Goal: Transaction & Acquisition: Purchase product/service

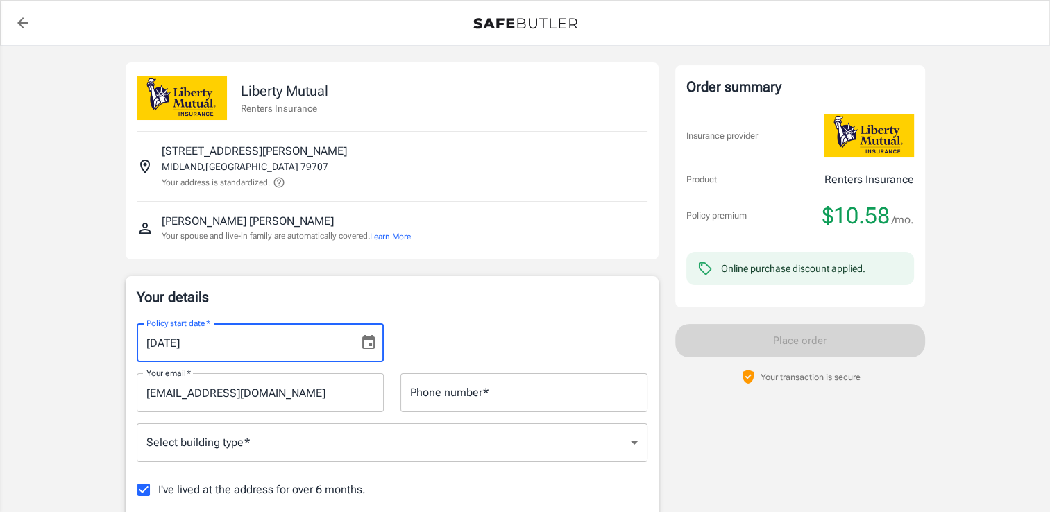
click at [278, 352] on input "[DATE]" at bounding box center [243, 342] width 212 height 39
click at [373, 293] on p "Your details" at bounding box center [392, 296] width 511 height 19
click at [210, 339] on input "[DATE]" at bounding box center [243, 342] width 212 height 39
click at [183, 344] on input "[DATE]" at bounding box center [243, 342] width 212 height 39
click at [370, 346] on icon "Choose date, selected date is Sep 5, 2025" at bounding box center [368, 342] width 17 height 17
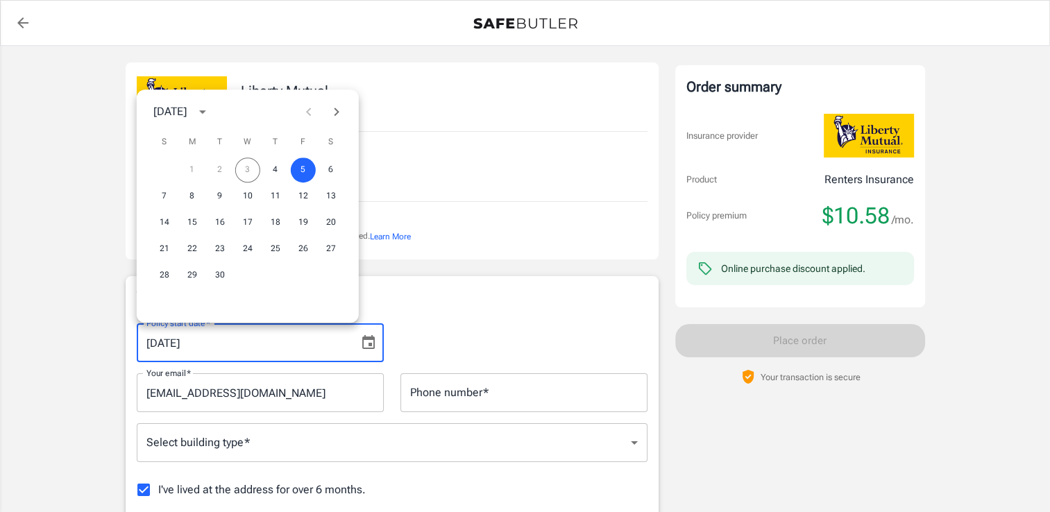
click at [247, 170] on div "1 2 3 4 5 6" at bounding box center [248, 170] width 222 height 25
click at [273, 171] on button "4" at bounding box center [275, 170] width 25 height 25
type input "[DATE]"
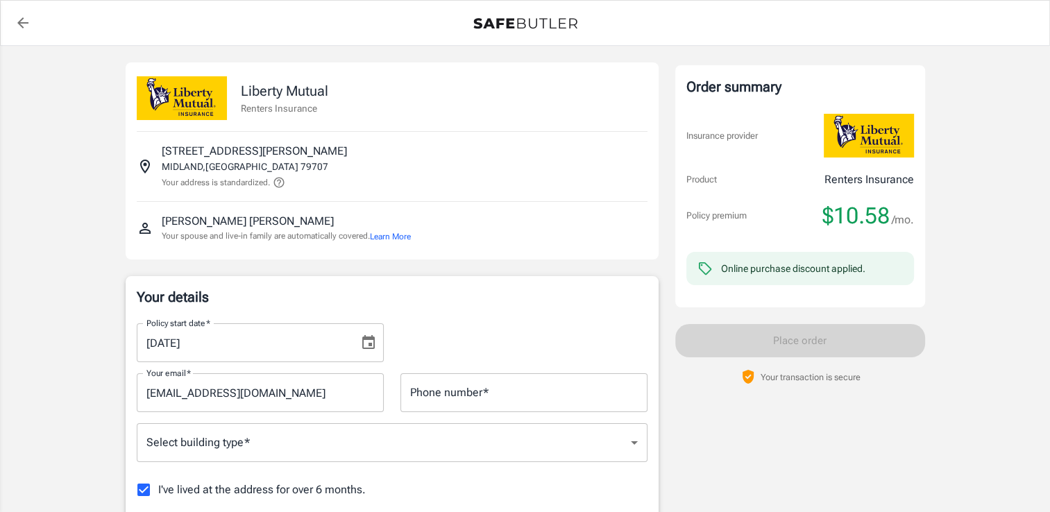
click at [434, 404] on input "Phone number   *" at bounding box center [523, 392] width 247 height 39
type input "4325577704"
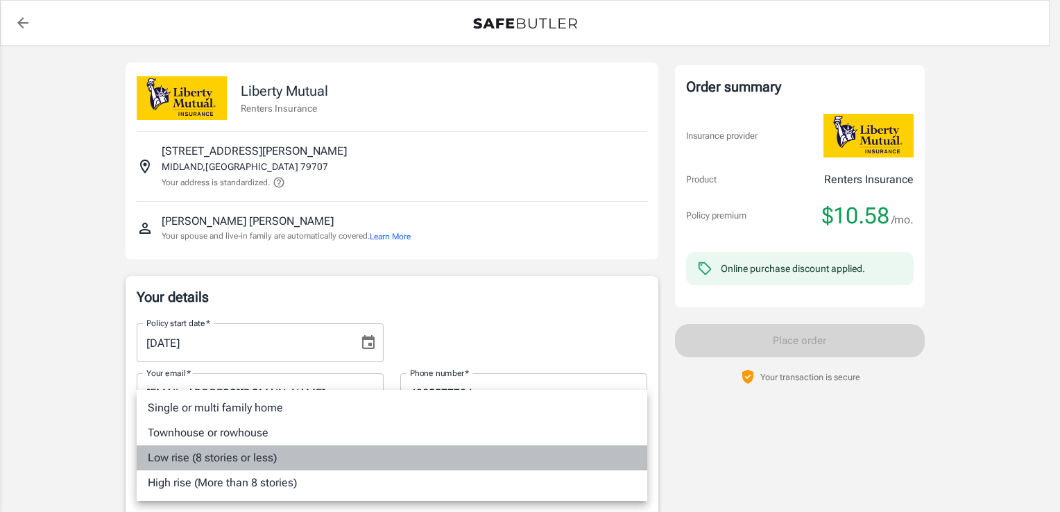
click at [261, 464] on li "Low rise (8 stories or less)" at bounding box center [392, 458] width 511 height 25
type input "lowrise"
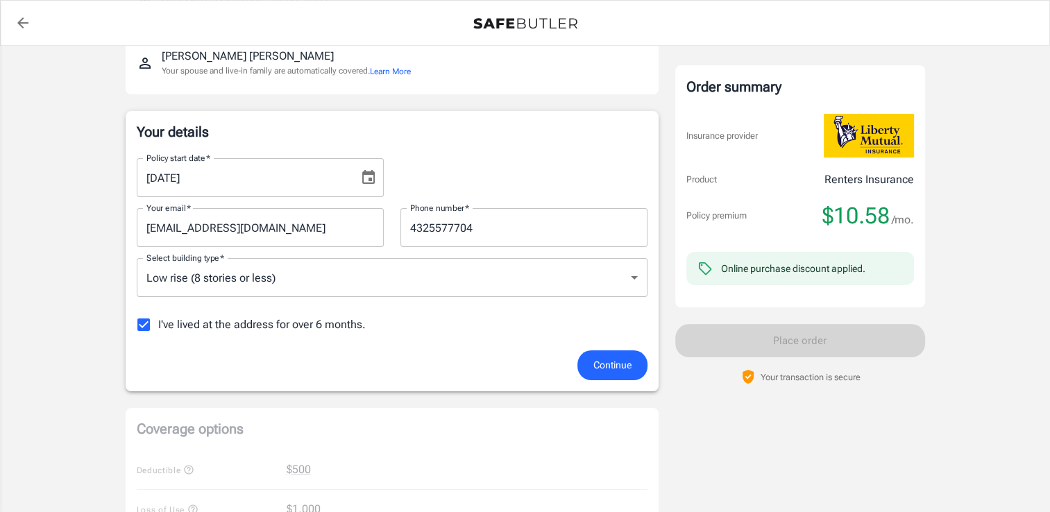
scroll to position [167, 0]
click at [591, 359] on button "Continue" at bounding box center [612, 364] width 70 height 30
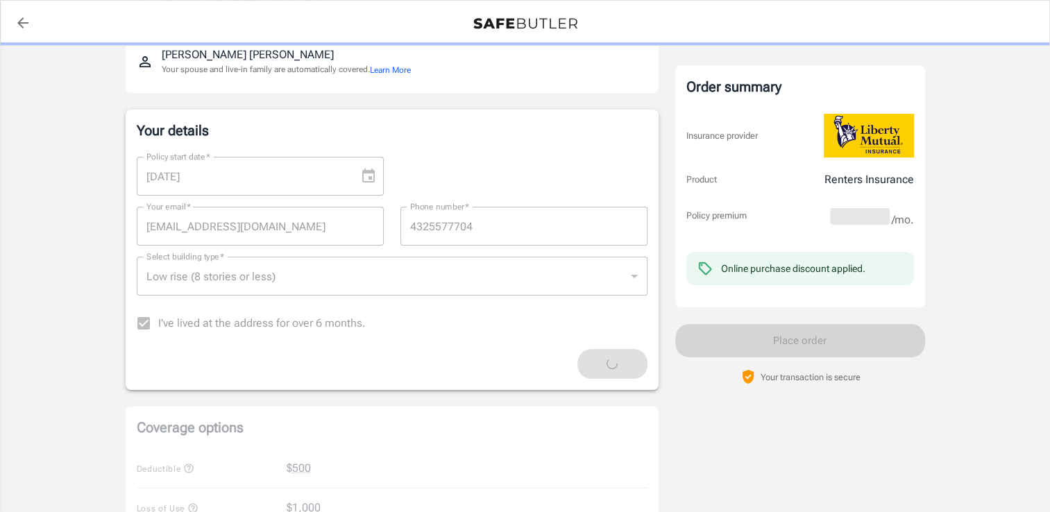
click at [591, 359] on div "Continue" at bounding box center [391, 364] width 527 height 30
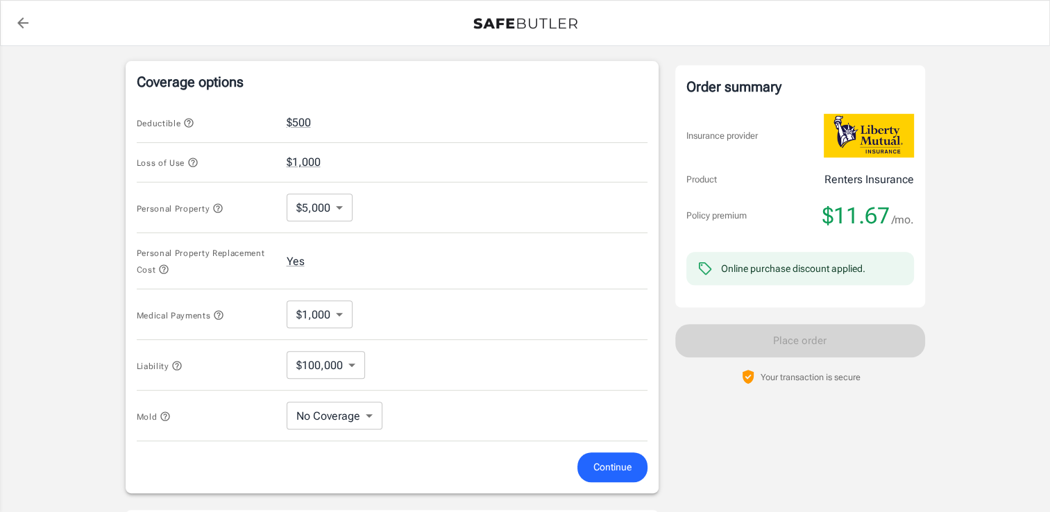
scroll to position [544, 0]
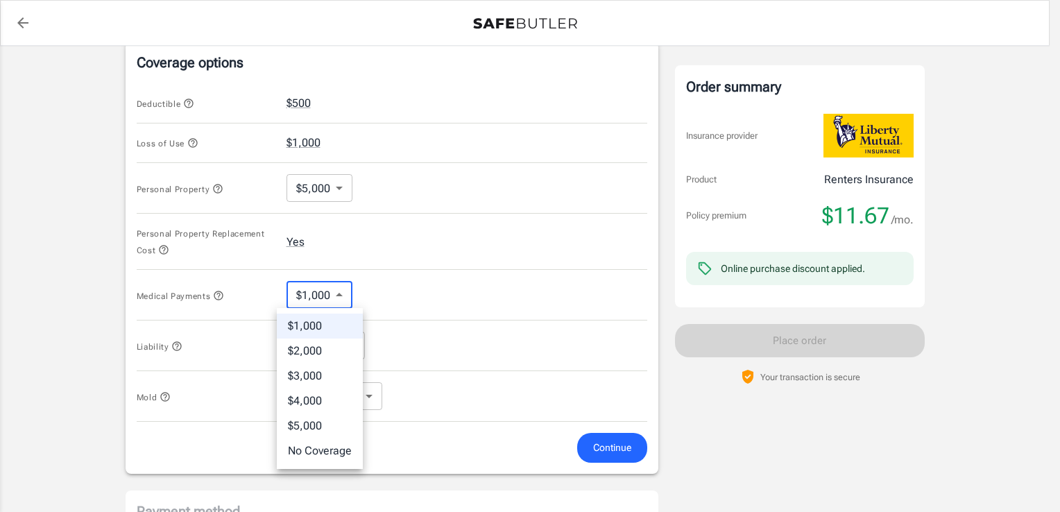
click at [339, 298] on body "Policy premium $ 11.67 /mo Liberty Mutual Renters Insurance [STREET_ADDRESS][PE…" at bounding box center [530, 143] width 1060 height 1375
click at [450, 337] on div at bounding box center [530, 256] width 1060 height 512
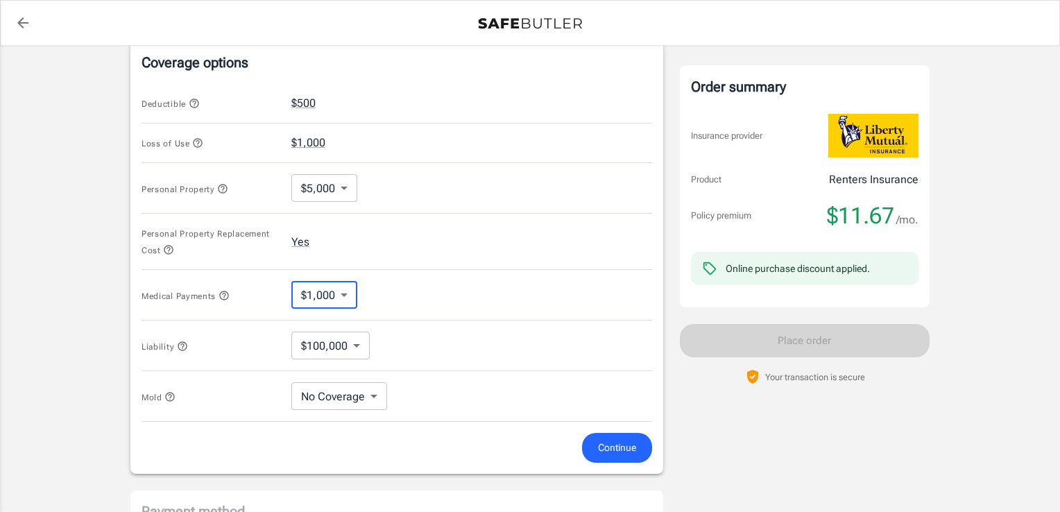
click at [354, 348] on body "Policy premium $ 11.67 /mo Liberty Mutual Renters Insurance [STREET_ADDRESS][PE…" at bounding box center [530, 143] width 1060 height 1375
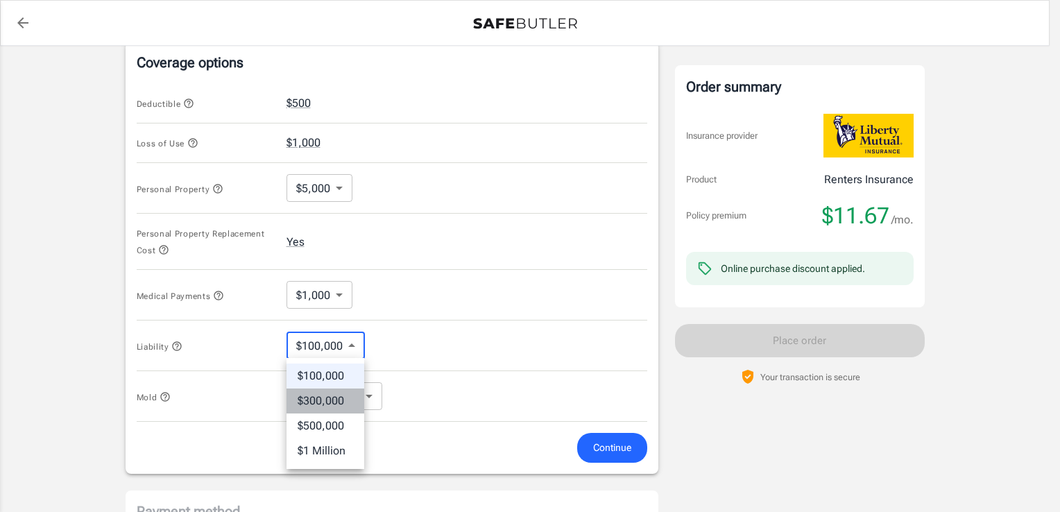
click at [328, 403] on li "$300,000" at bounding box center [326, 401] width 78 height 25
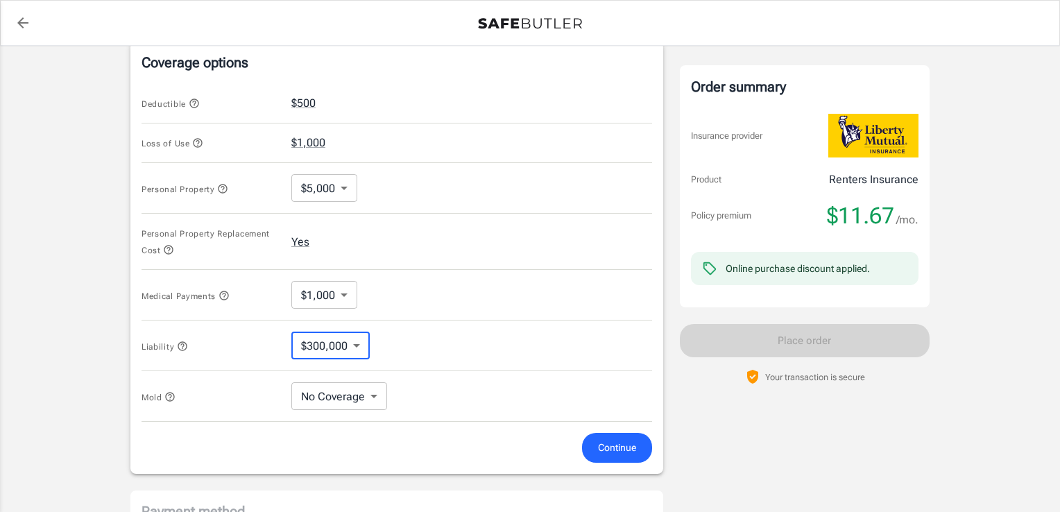
click at [328, 395] on body "Policy premium $ 11.67 /mo Liberty Mutual Renters Insurance [STREET_ADDRESS][PE…" at bounding box center [530, 143] width 1060 height 1375
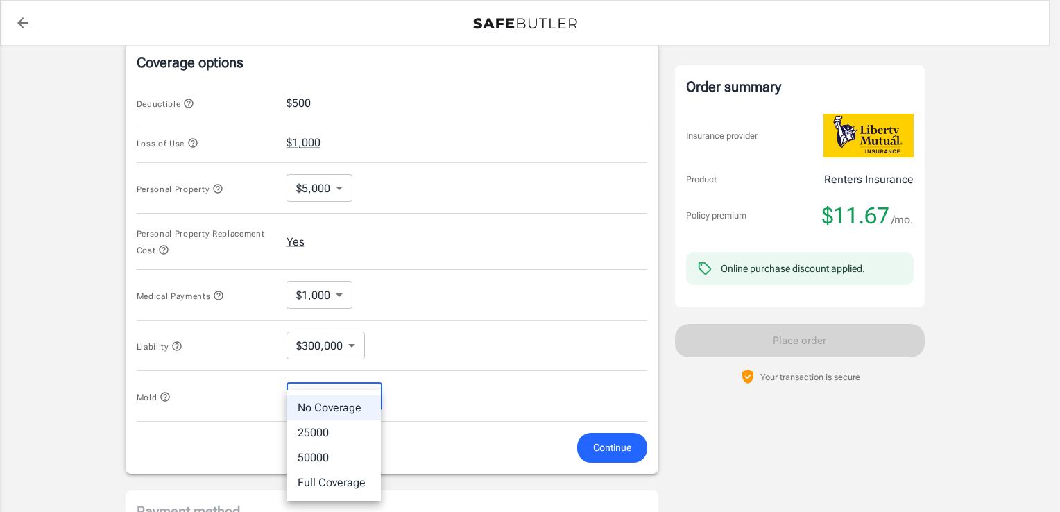
click at [350, 414] on li "No Coverage" at bounding box center [334, 408] width 94 height 25
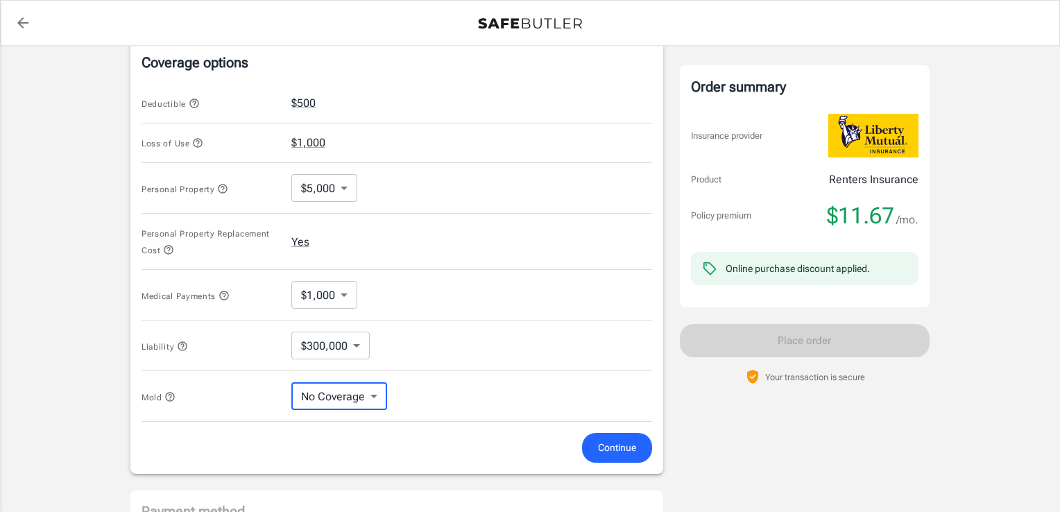
click at [353, 350] on body "Policy premium $ 11.67 /mo Liberty Mutual Renters Insurance [STREET_ADDRESS][PE…" at bounding box center [530, 143] width 1060 height 1375
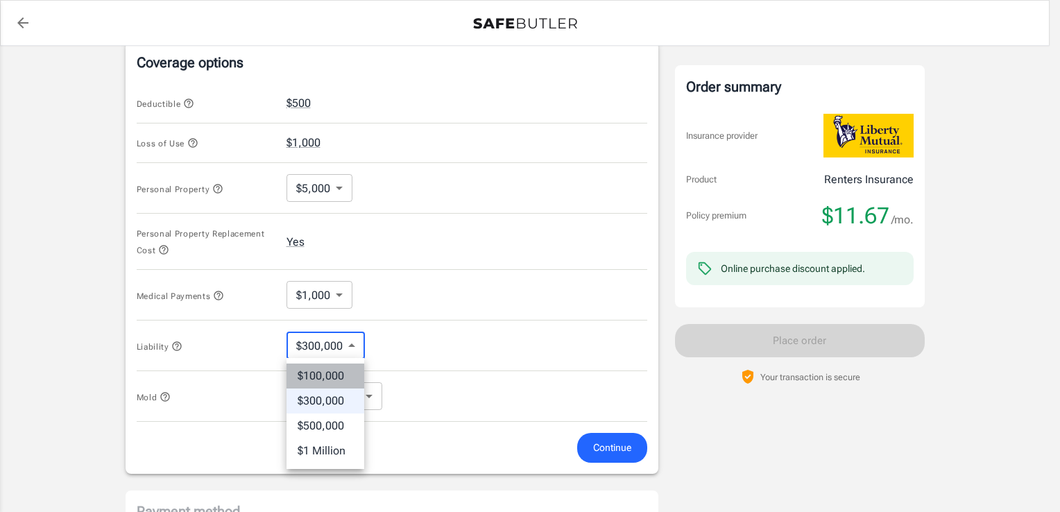
click at [337, 382] on li "$100,000" at bounding box center [326, 376] width 78 height 25
type input "100000"
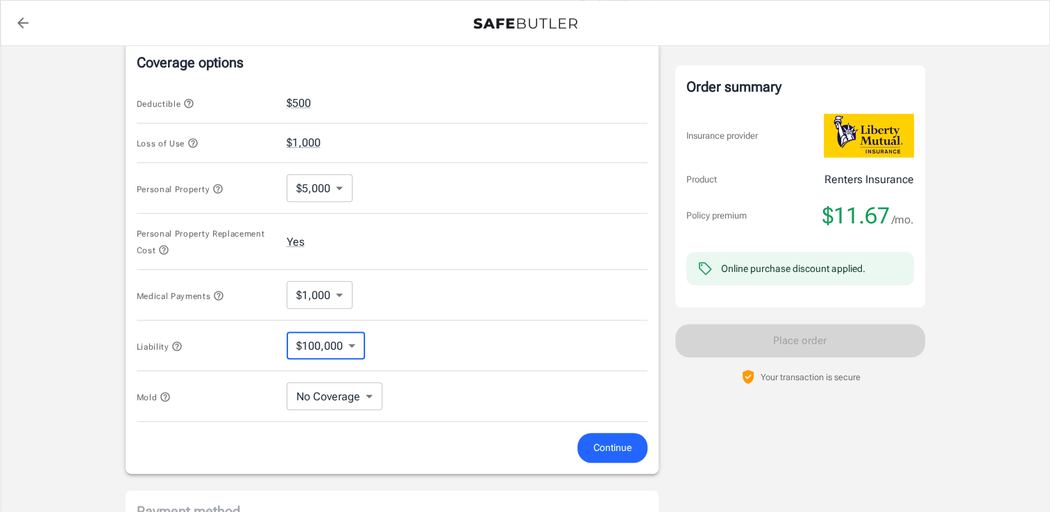
click at [597, 454] on span "Continue" at bounding box center [612, 447] width 38 height 17
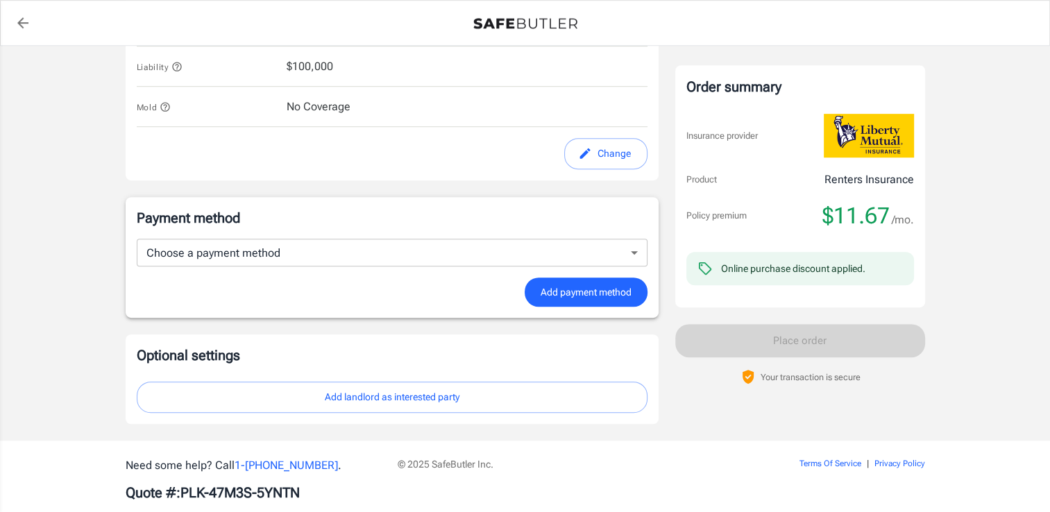
scroll to position [798, 0]
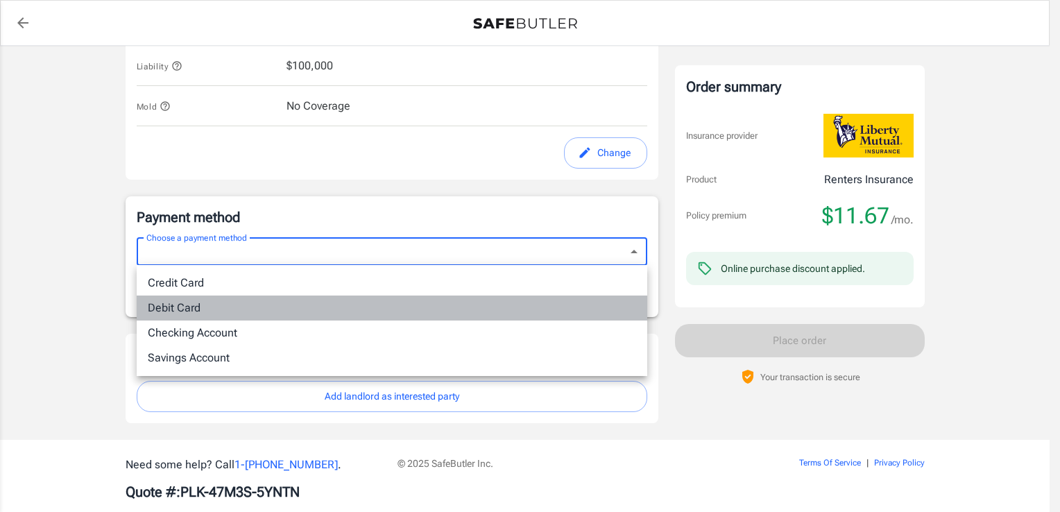
click at [485, 303] on li "Debit Card" at bounding box center [392, 308] width 511 height 25
type input "debit"
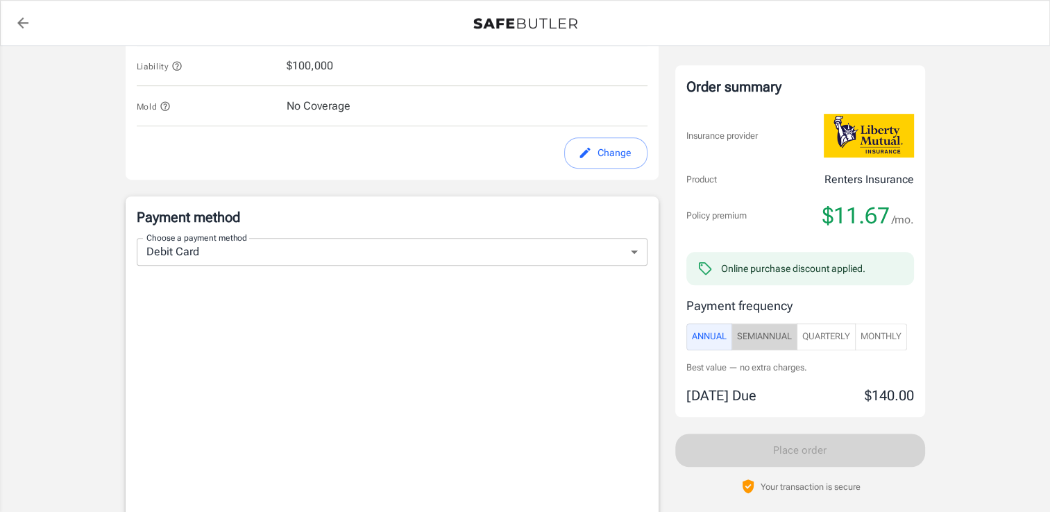
click at [769, 342] on span "SemiAnnual" at bounding box center [764, 337] width 55 height 16
click at [838, 337] on span "Quarterly" at bounding box center [826, 337] width 48 height 16
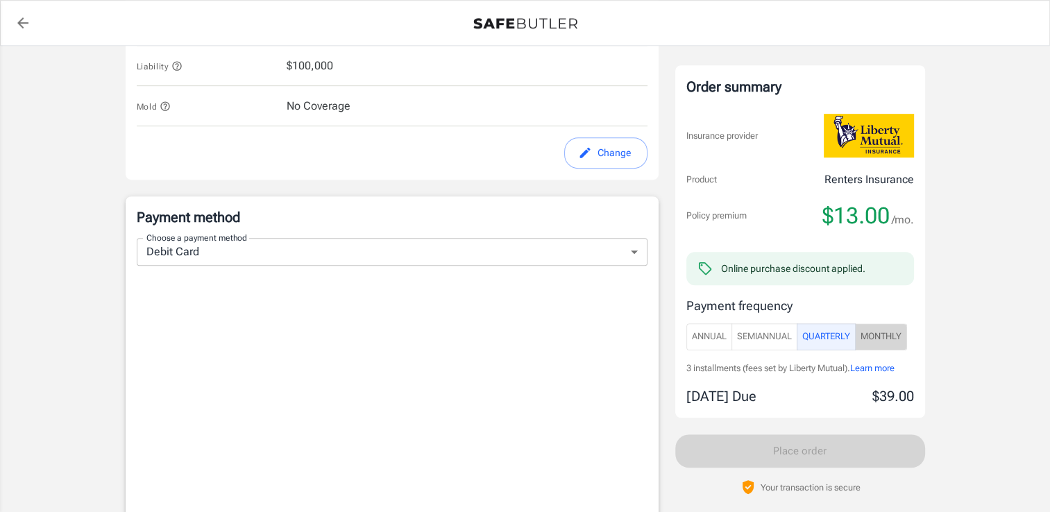
click at [900, 337] on span "Monthly" at bounding box center [881, 337] width 41 height 16
click at [840, 346] on button "Quarterly" at bounding box center [826, 336] width 59 height 27
click at [772, 350] on div "Payment frequency Annual SemiAnnual Quarterly Monthly 3 installments (fees set …" at bounding box center [800, 351] width 228 height 110
click at [755, 340] on span "SemiAnnual" at bounding box center [764, 337] width 55 height 16
click at [700, 336] on span "Annual" at bounding box center [709, 337] width 35 height 16
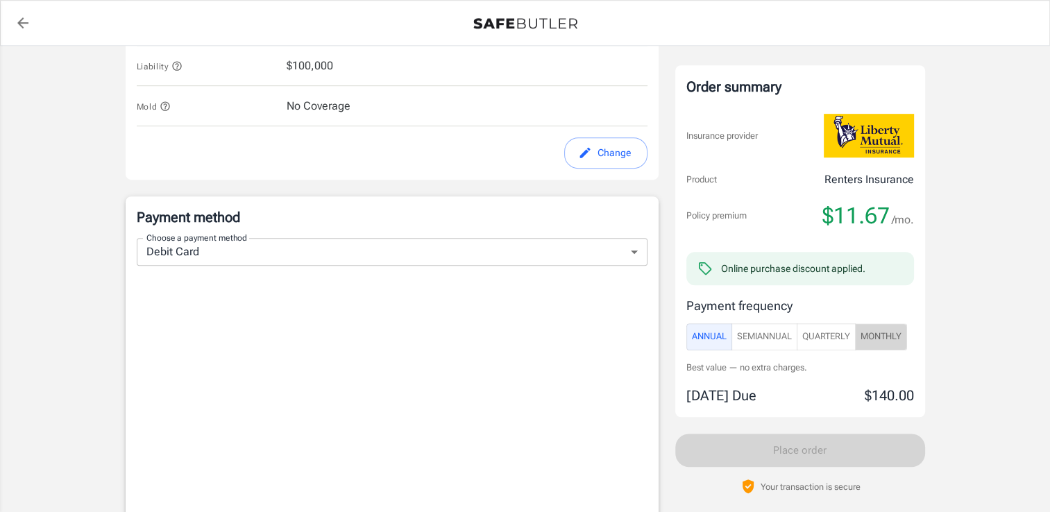
click at [874, 346] on button "Monthly" at bounding box center [881, 336] width 52 height 27
